Goal: Navigation & Orientation: Find specific page/section

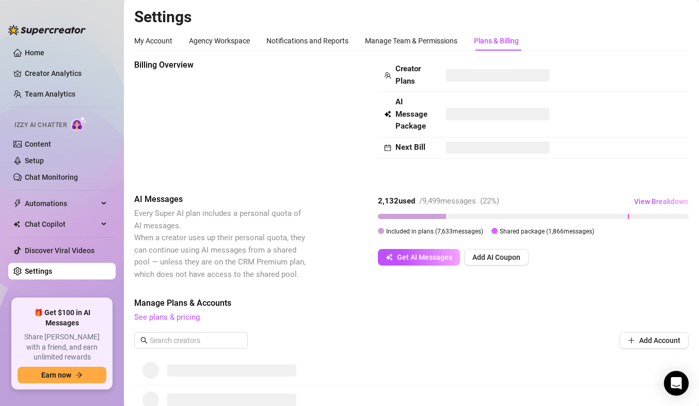
scroll to position [197, 0]
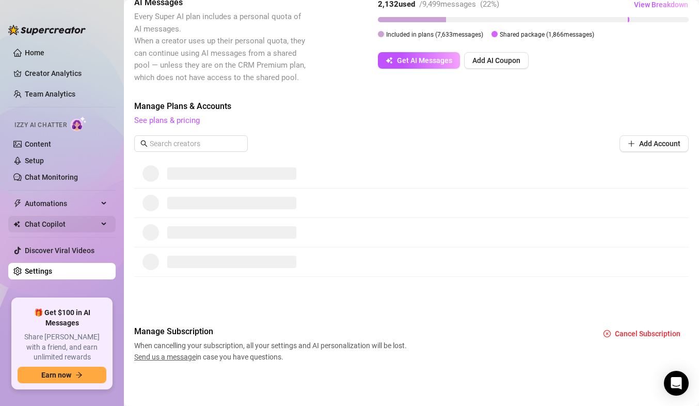
click at [57, 217] on span "Chat Copilot" at bounding box center [61, 224] width 73 height 17
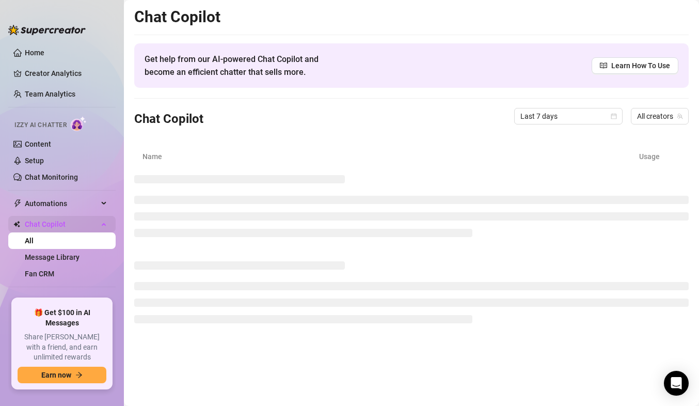
click at [77, 221] on span "Chat Copilot" at bounding box center [61, 224] width 73 height 17
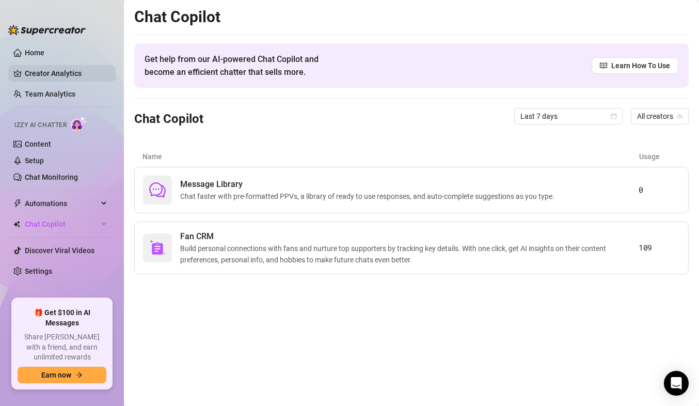
click at [25, 81] on link "Creator Analytics" at bounding box center [66, 73] width 83 height 17
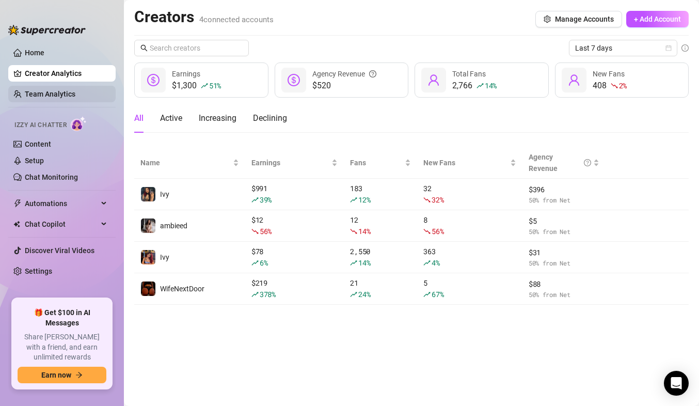
click at [42, 92] on link "Team Analytics" at bounding box center [50, 94] width 51 height 8
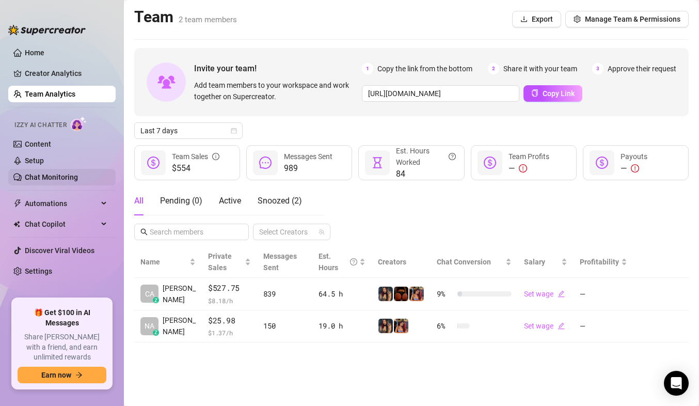
click at [76, 175] on link "Chat Monitoring" at bounding box center [51, 177] width 53 height 8
